Goal: Task Accomplishment & Management: Complete application form

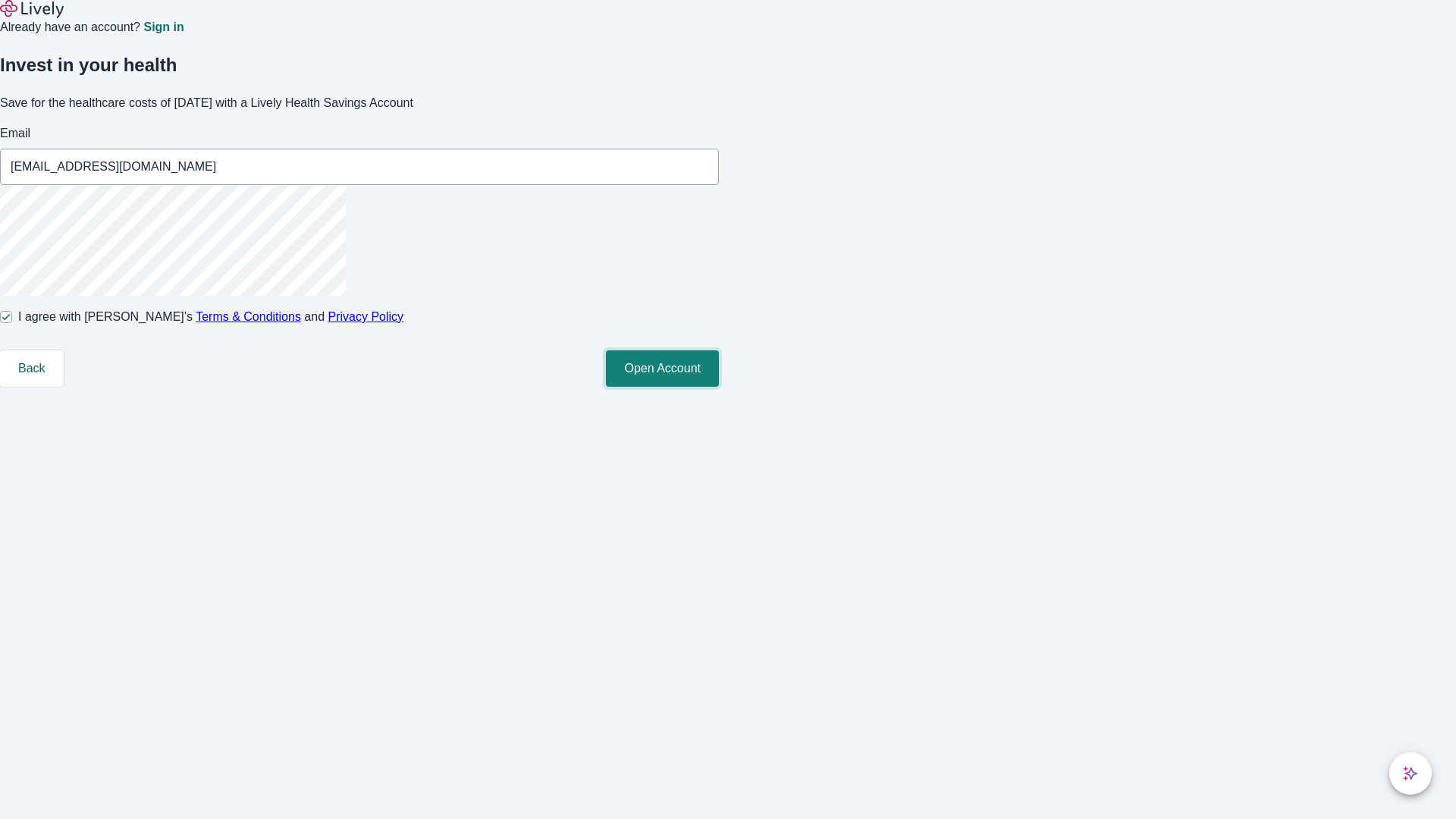
click at [719, 387] on button "Open Account" at bounding box center [663, 368] width 113 height 36
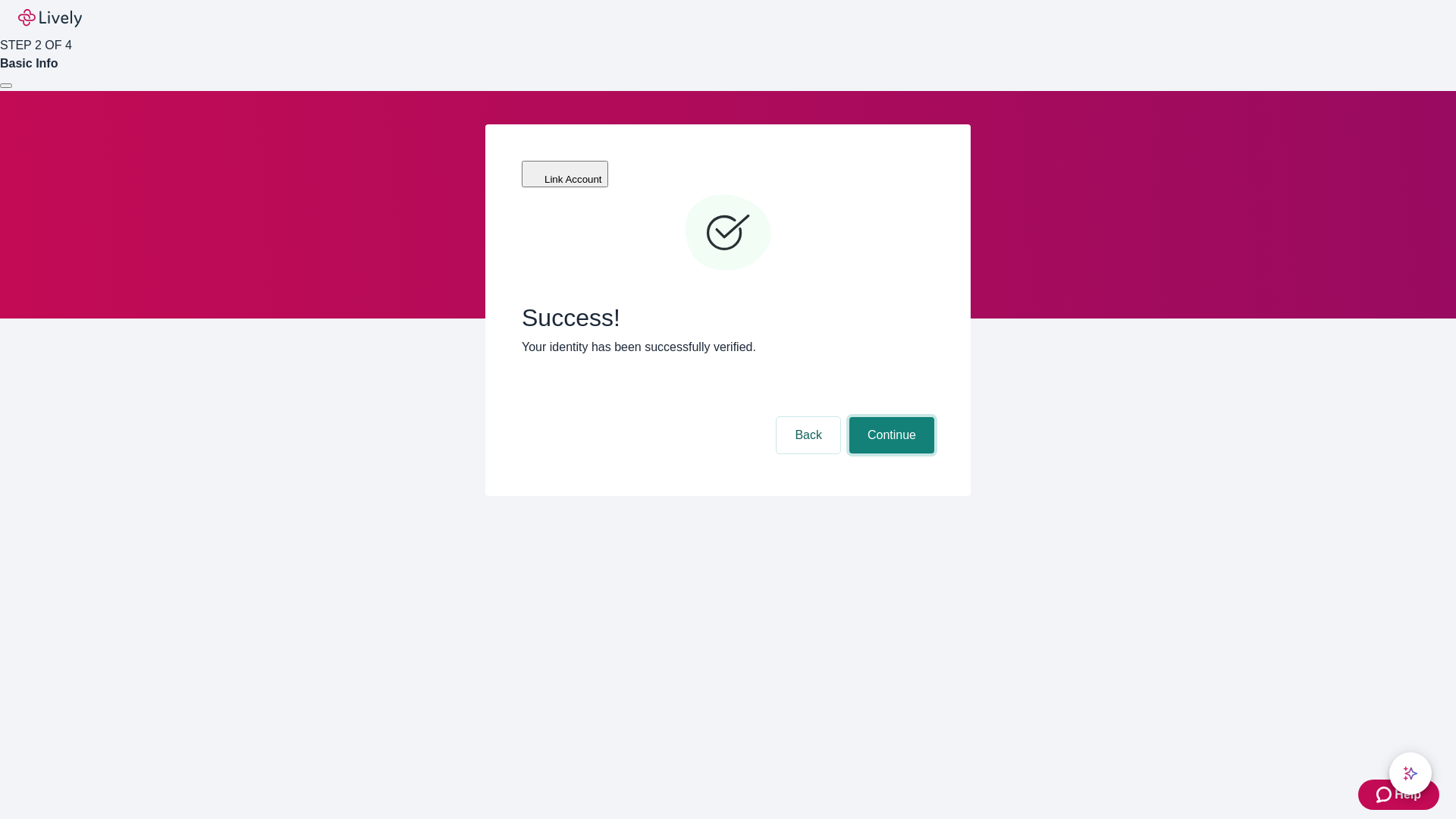
click at [889, 417] on button "Continue" at bounding box center [891, 434] width 85 height 36
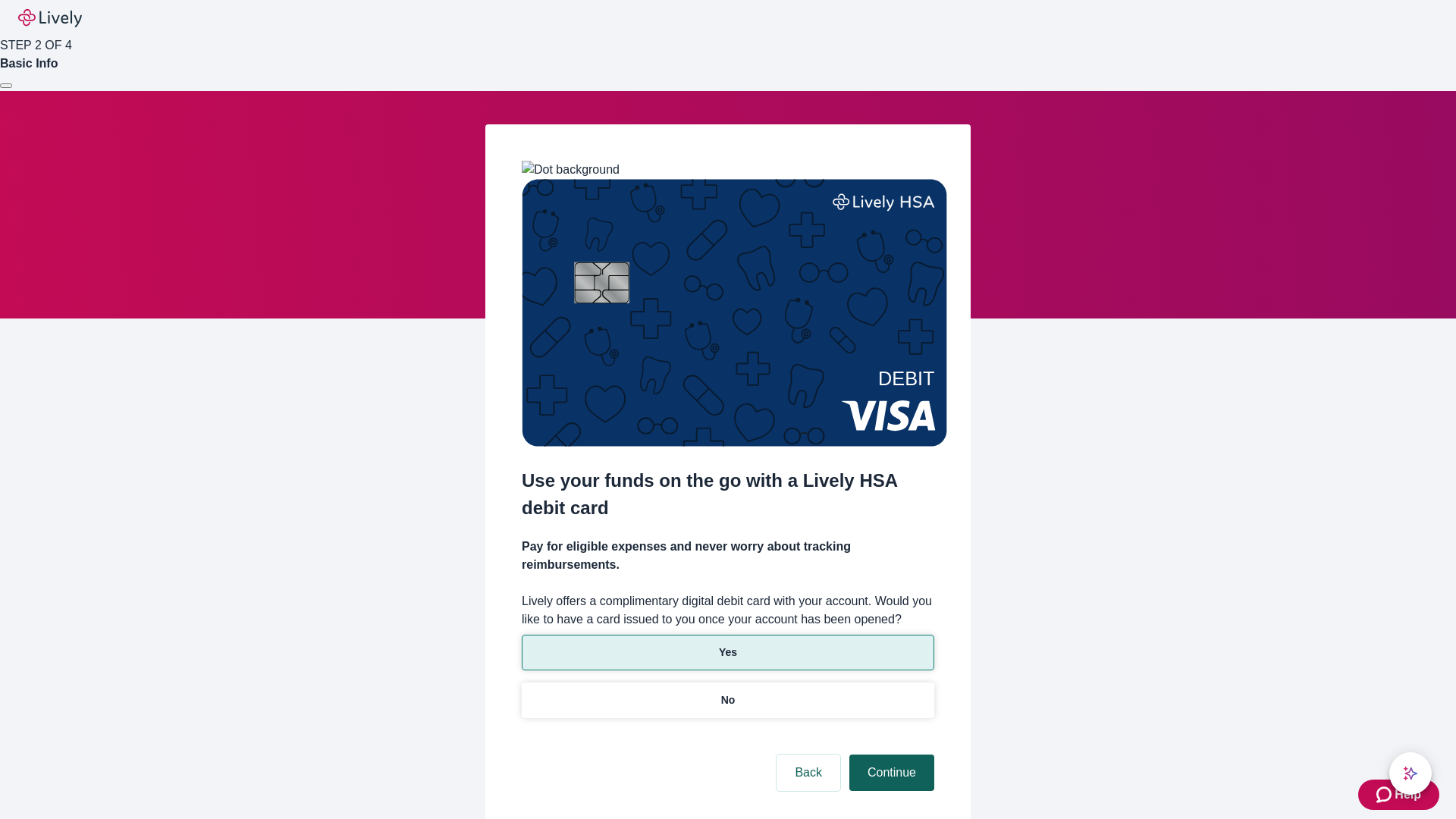
click at [727, 692] on p "No" at bounding box center [728, 701] width 15 height 16
click at [889, 755] on button "Continue" at bounding box center [891, 772] width 85 height 36
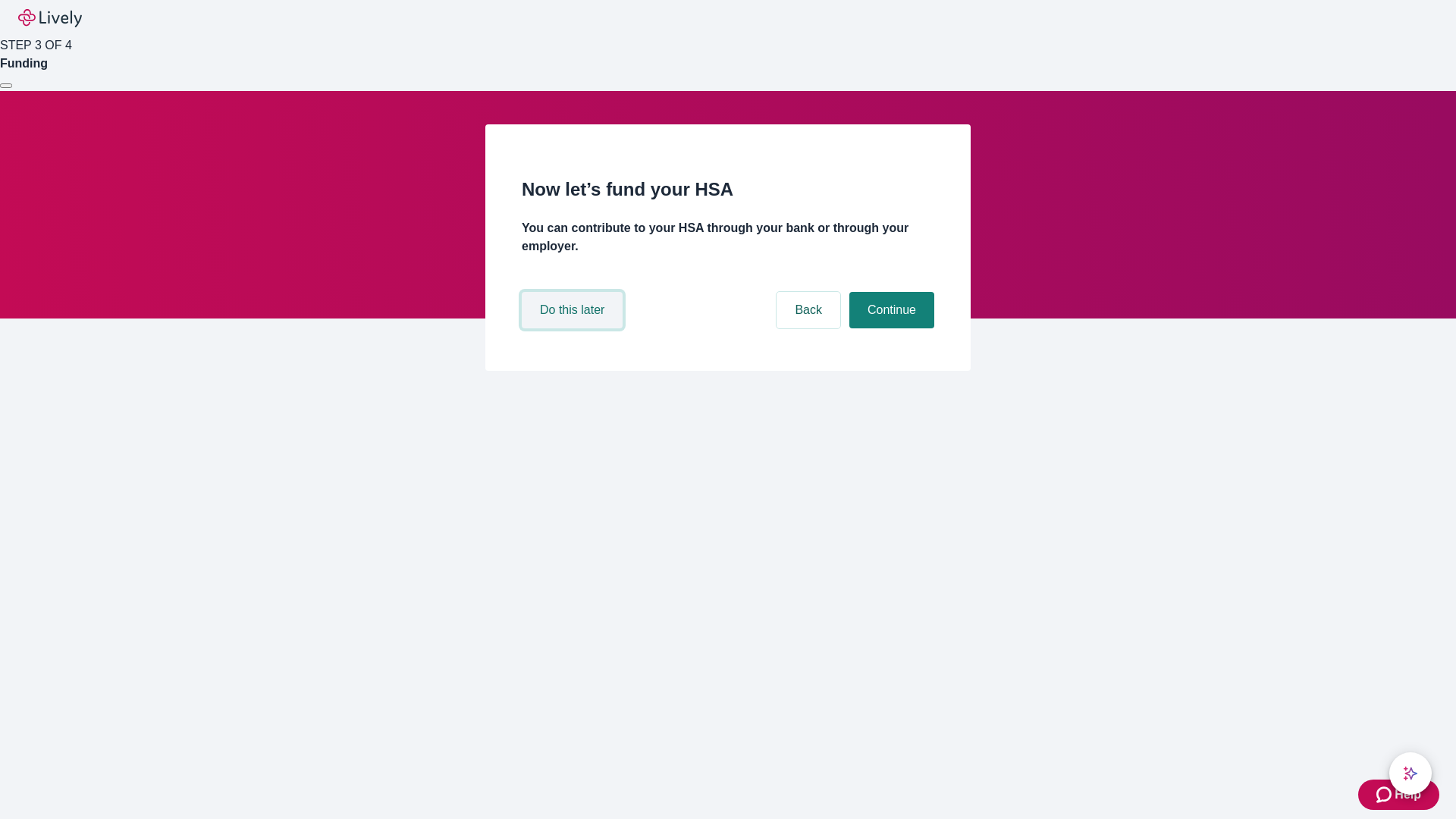
click at [574, 328] on button "Do this later" at bounding box center [572, 310] width 101 height 36
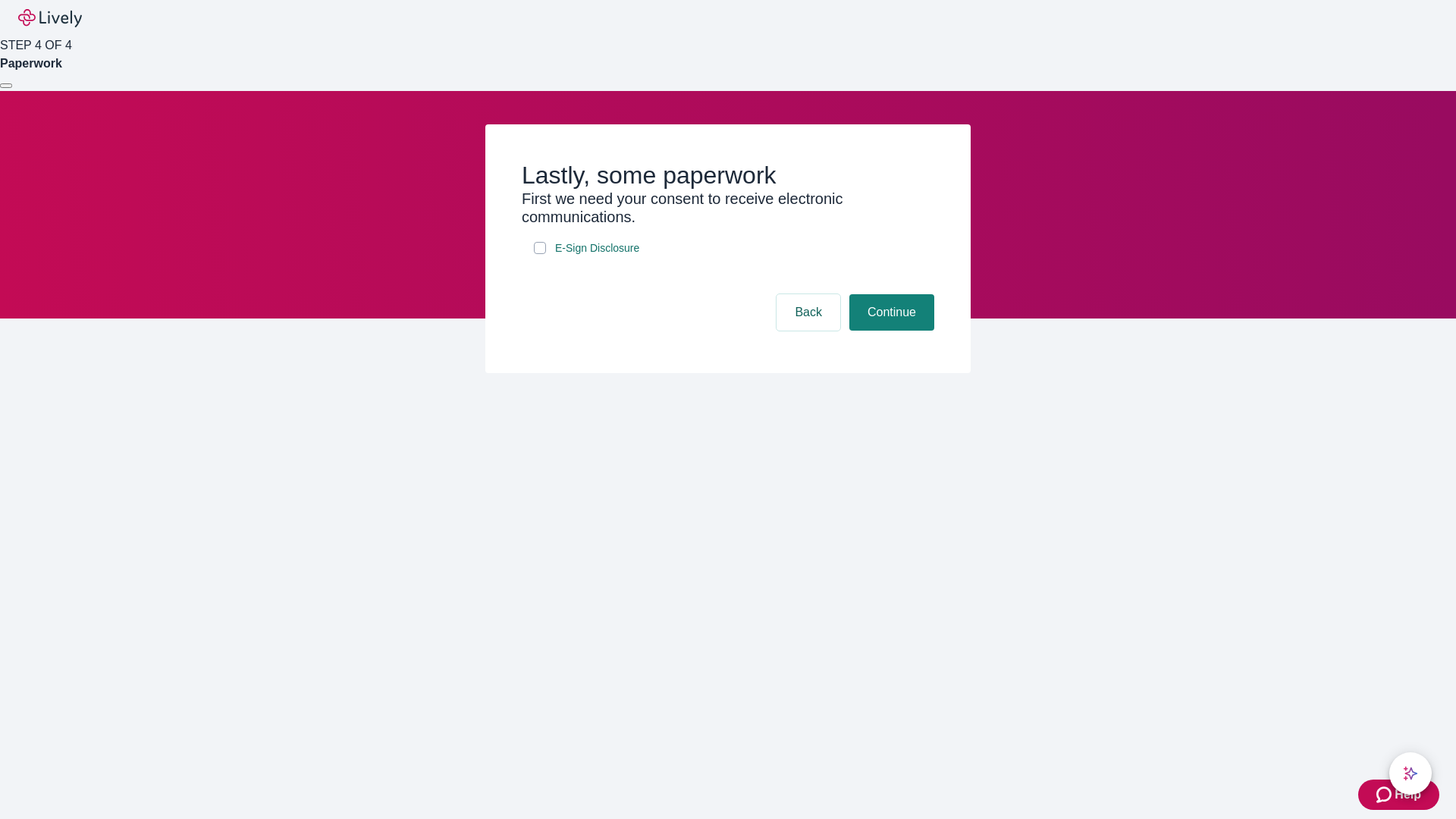
click at [540, 254] on input "E-Sign Disclosure" at bounding box center [539, 247] width 12 height 12
checkbox input "true"
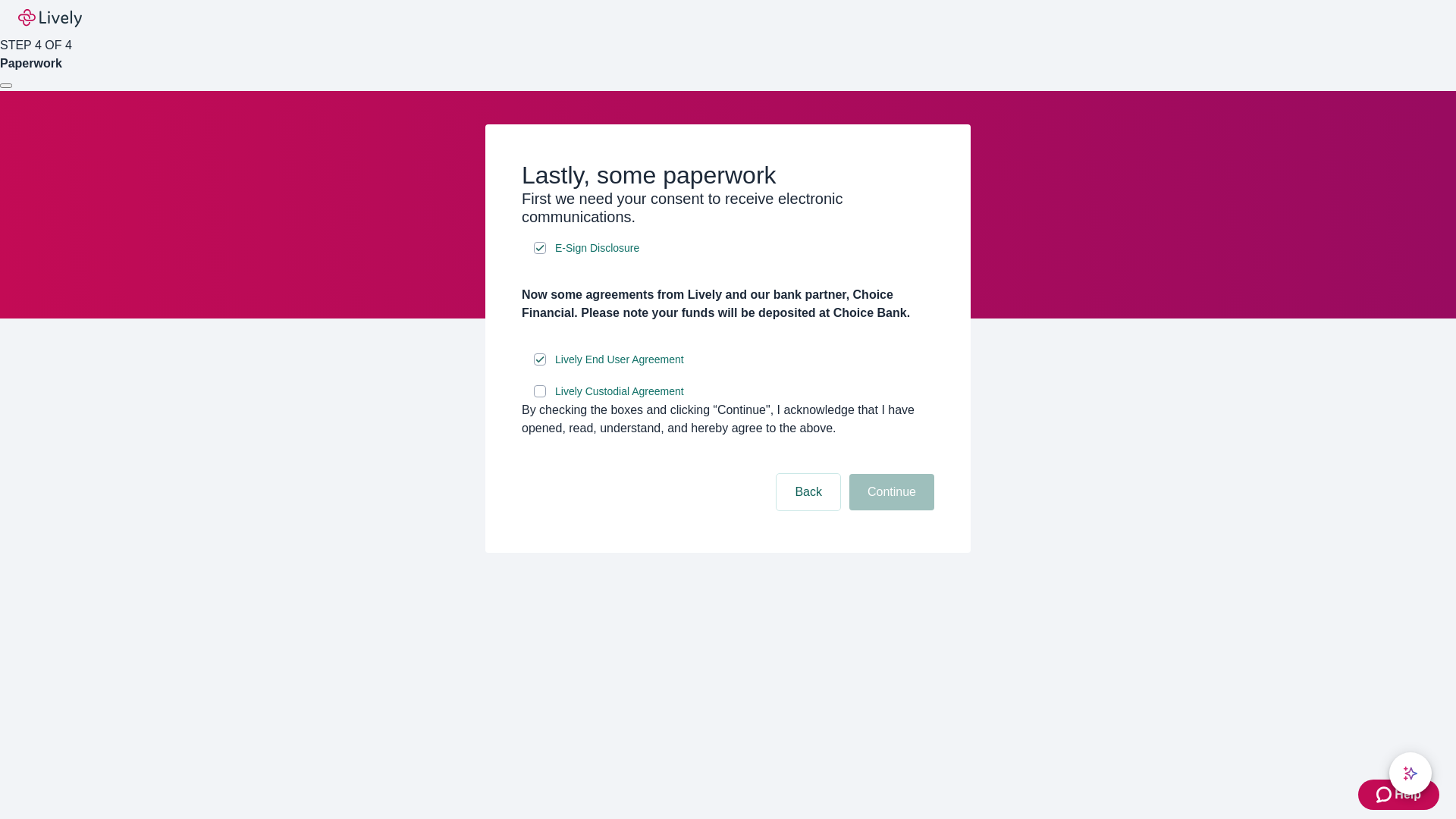
click at [540, 397] on input "Lively Custodial Agreement" at bounding box center [539, 391] width 12 height 12
checkbox input "true"
click at [889, 510] on button "Continue" at bounding box center [891, 492] width 85 height 36
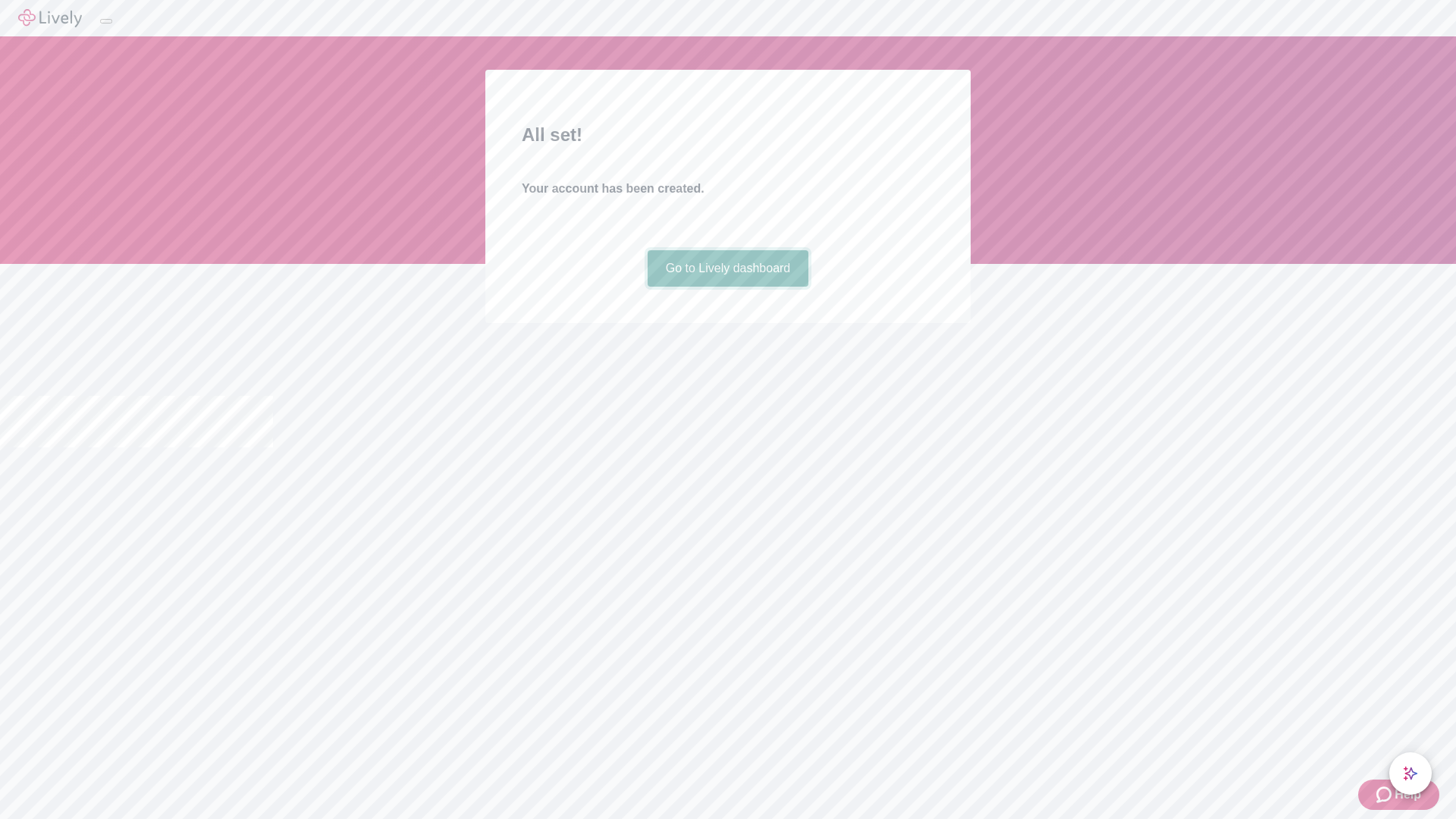
click at [727, 287] on link "Go to Lively dashboard" at bounding box center [728, 268] width 161 height 36
